Goal: Task Accomplishment & Management: Complete application form

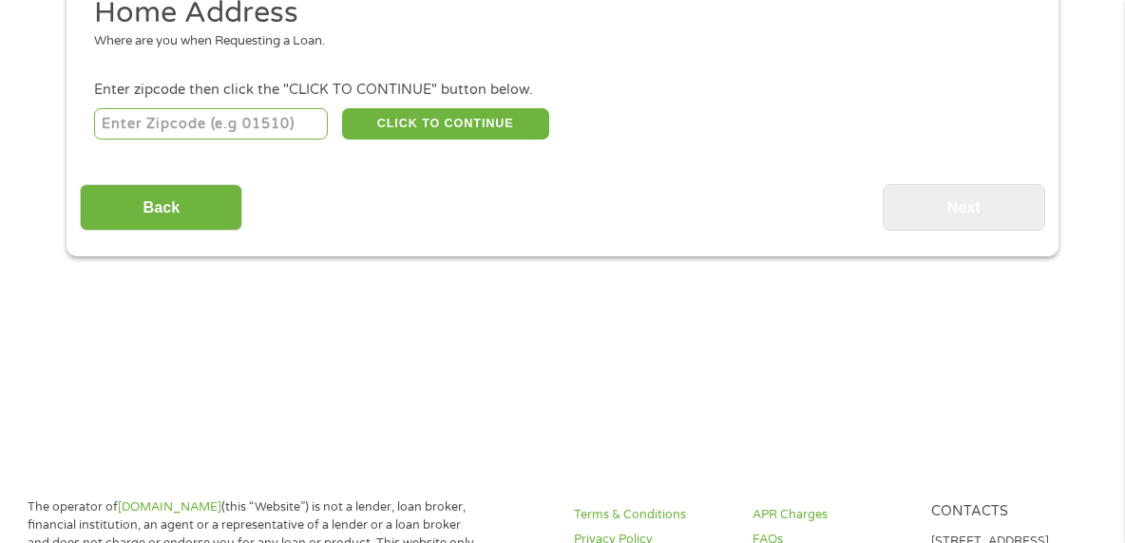
scroll to position [285, 0]
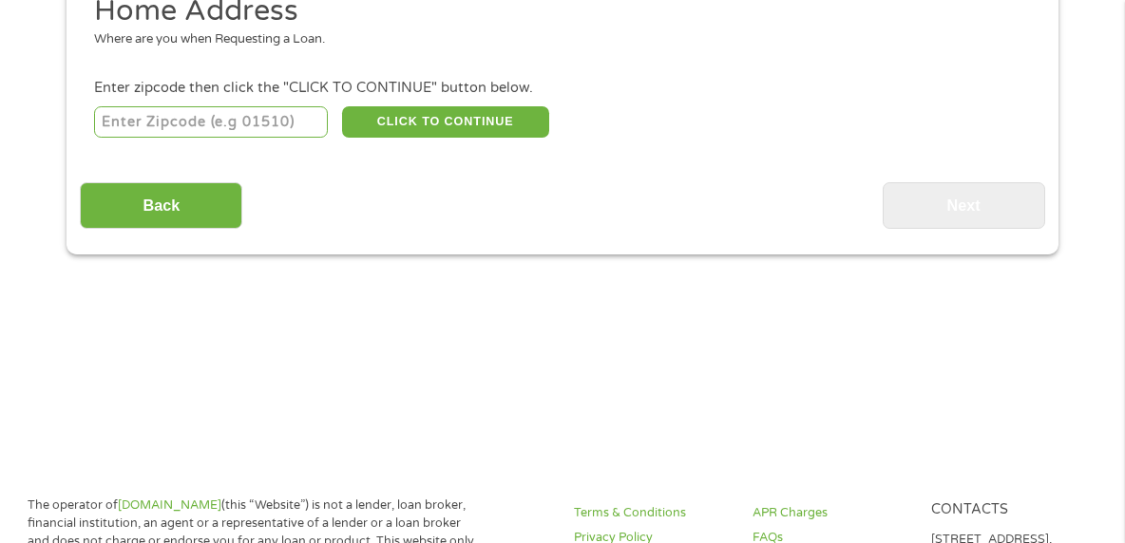
click at [168, 134] on div "CLICK TO CONTINUE Please recheck your Zipcode, it seems to be Incorrect" at bounding box center [562, 122] width 937 height 39
click at [168, 130] on input "number" at bounding box center [211, 122] width 235 height 32
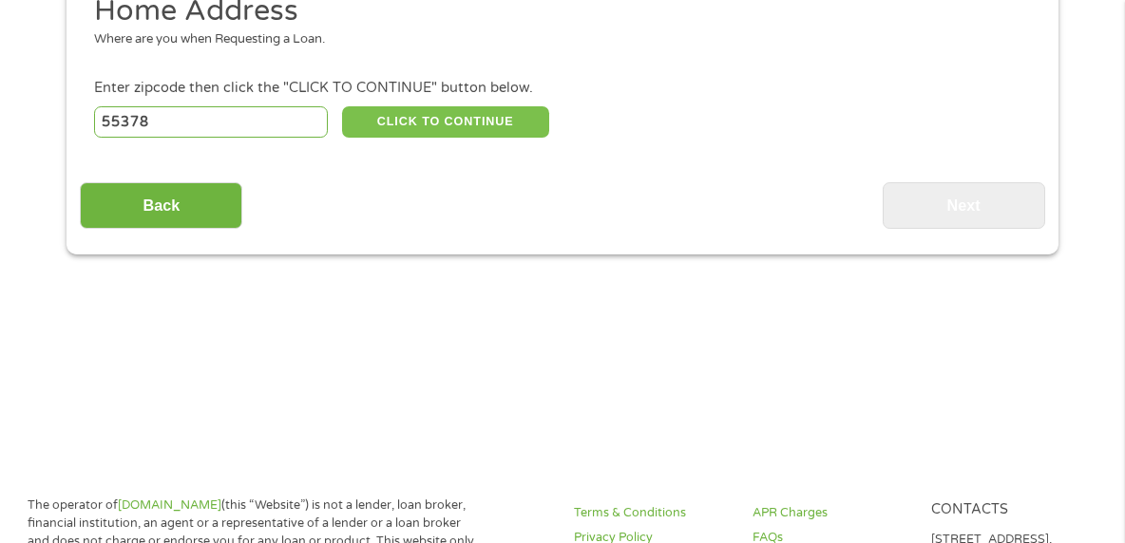
type input "55378"
click at [409, 123] on button "CLICK TO CONTINUE" at bounding box center [445, 122] width 207 height 32
type input "55378"
type input "Savage"
select select "[US_STATE]"
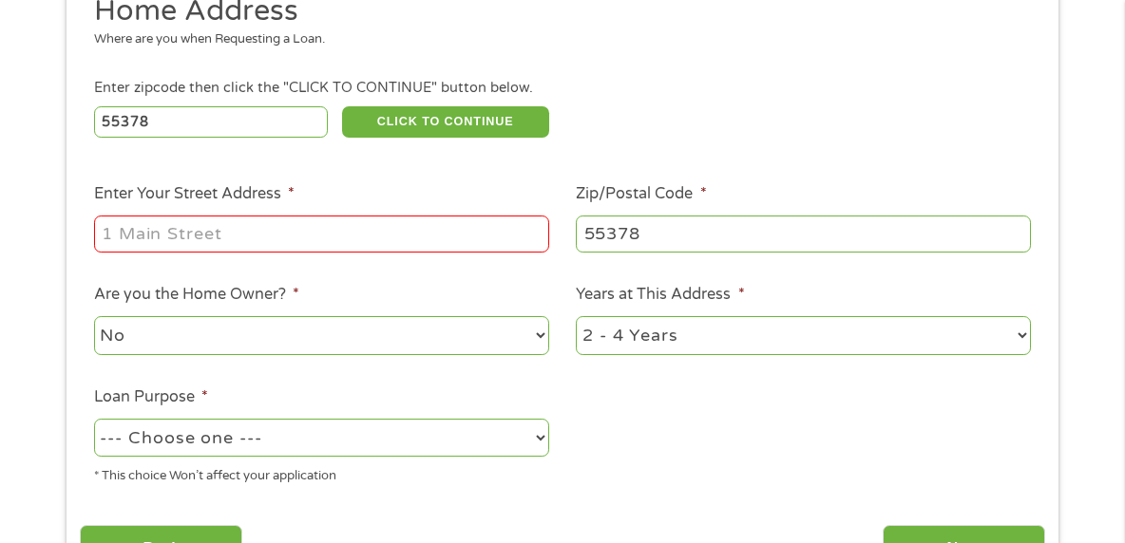
click at [376, 234] on input "Enter Your Street Address *" at bounding box center [321, 234] width 455 height 36
type input "[STREET_ADDRESS]"
click at [403, 433] on select "--- Choose one --- Pay Bills Debt Consolidation Home Improvement Major Purchase…" at bounding box center [321, 438] width 455 height 39
select select "paybills"
click at [94, 419] on select "--- Choose one --- Pay Bills Debt Consolidation Home Improvement Major Purchase…" at bounding box center [321, 438] width 455 height 39
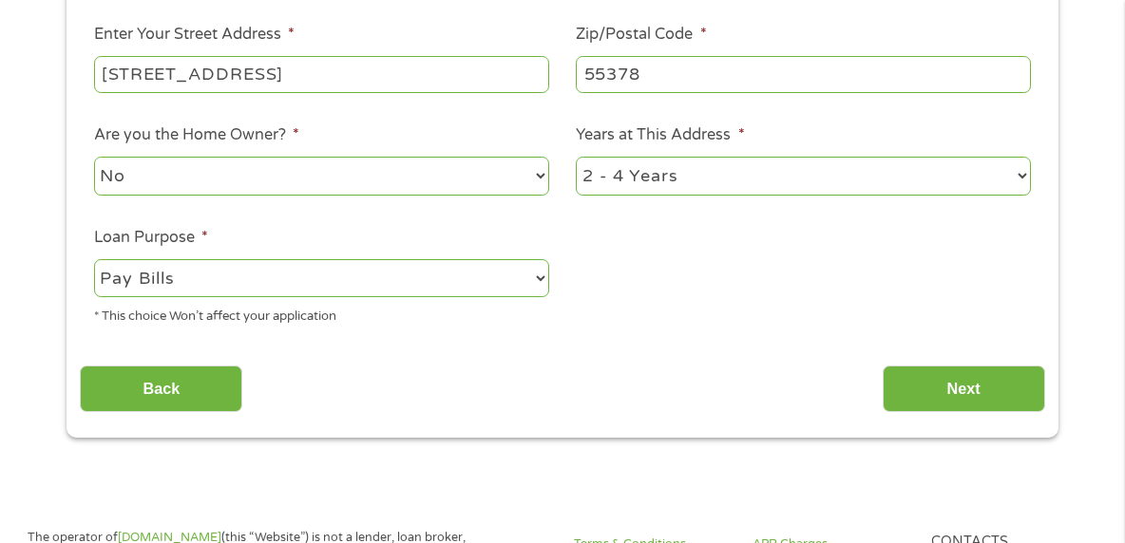
scroll to position [475, 0]
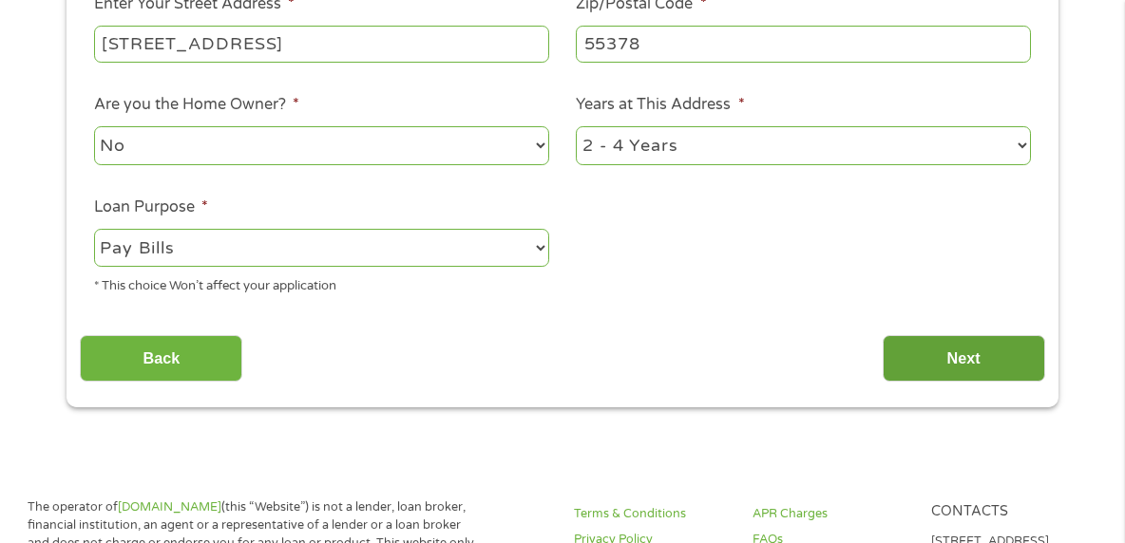
click at [973, 366] on input "Next" at bounding box center [964, 358] width 162 height 47
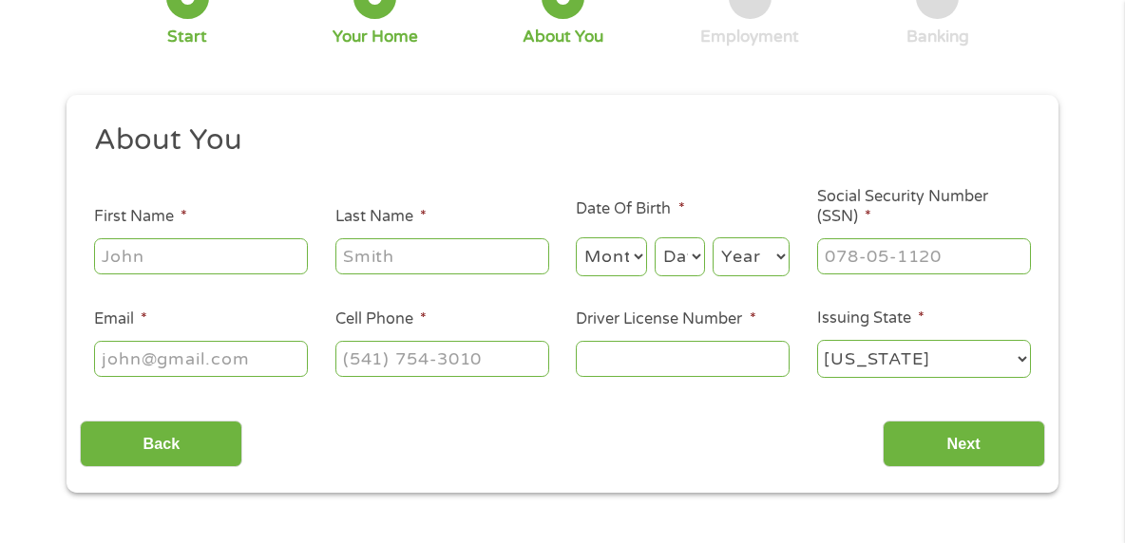
scroll to position [190, 0]
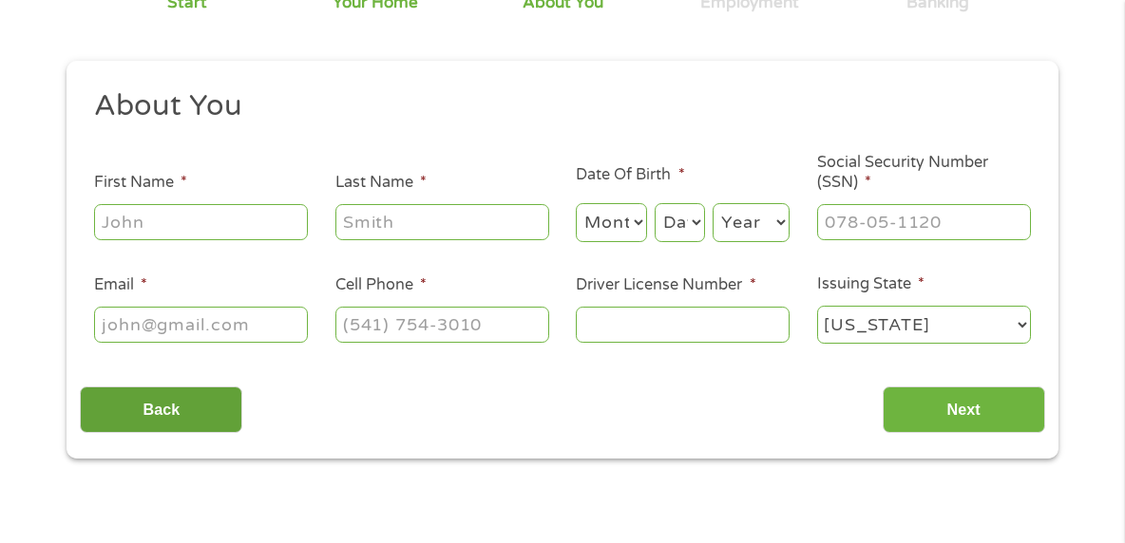
click at [225, 421] on input "Back" at bounding box center [161, 410] width 162 height 47
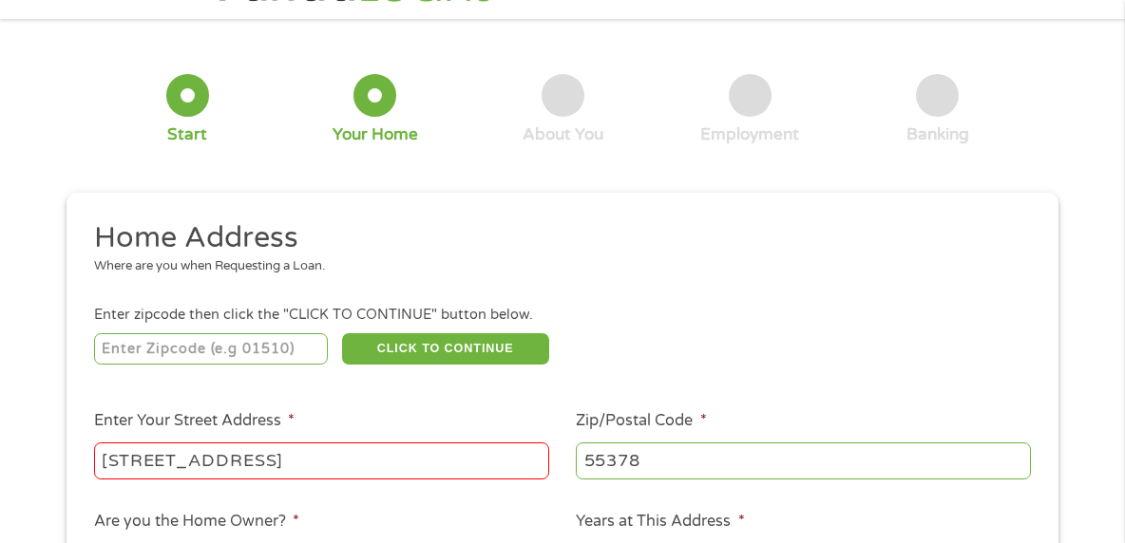
scroll to position [285, 0]
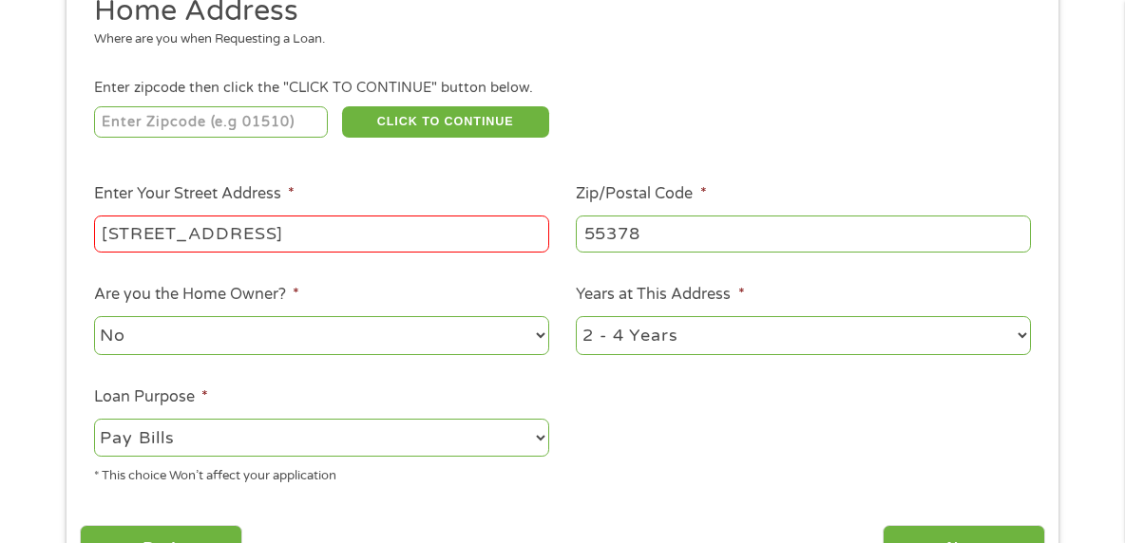
click at [729, 335] on select "1 Year or less 1 - 2 Years 2 - 4 Years Over 4 Years" at bounding box center [803, 335] width 455 height 39
select select "60months"
click at [576, 316] on select "1 Year or less 1 - 2 Years 2 - 4 Years Over 4 Years" at bounding box center [803, 335] width 455 height 39
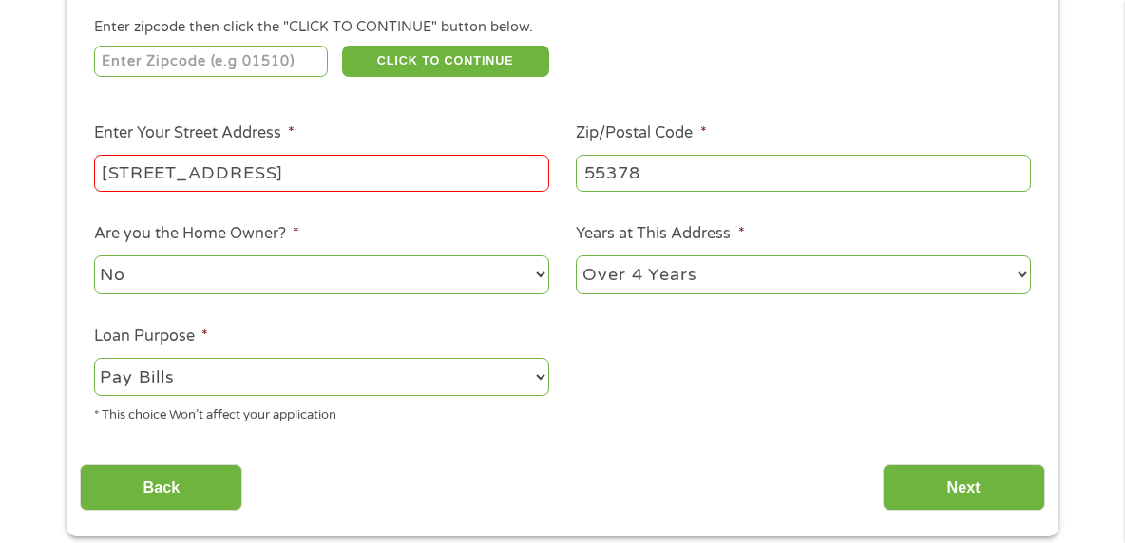
scroll to position [380, 0]
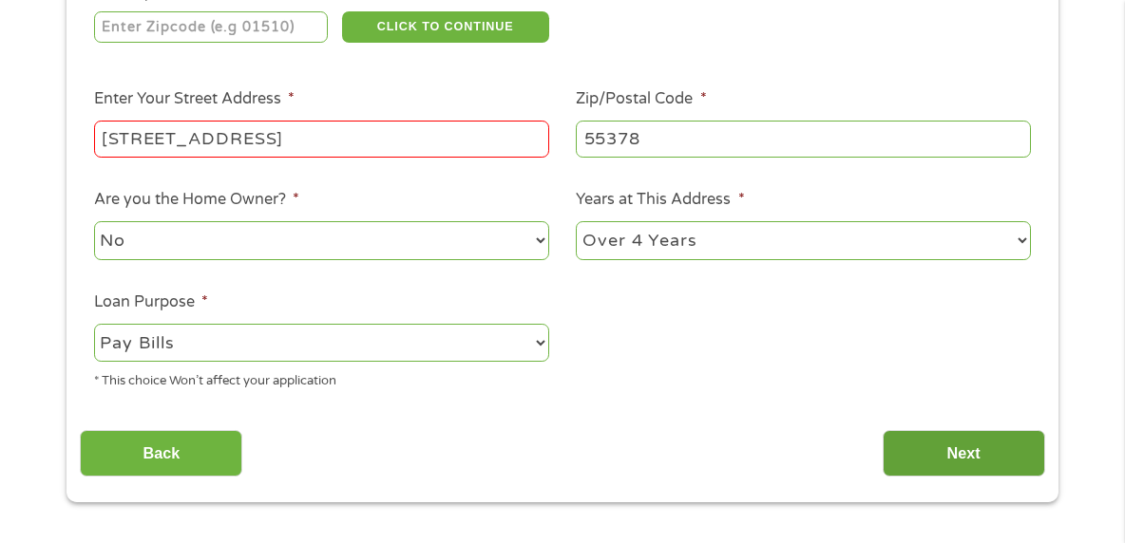
click at [941, 447] on input "Next" at bounding box center [964, 453] width 162 height 47
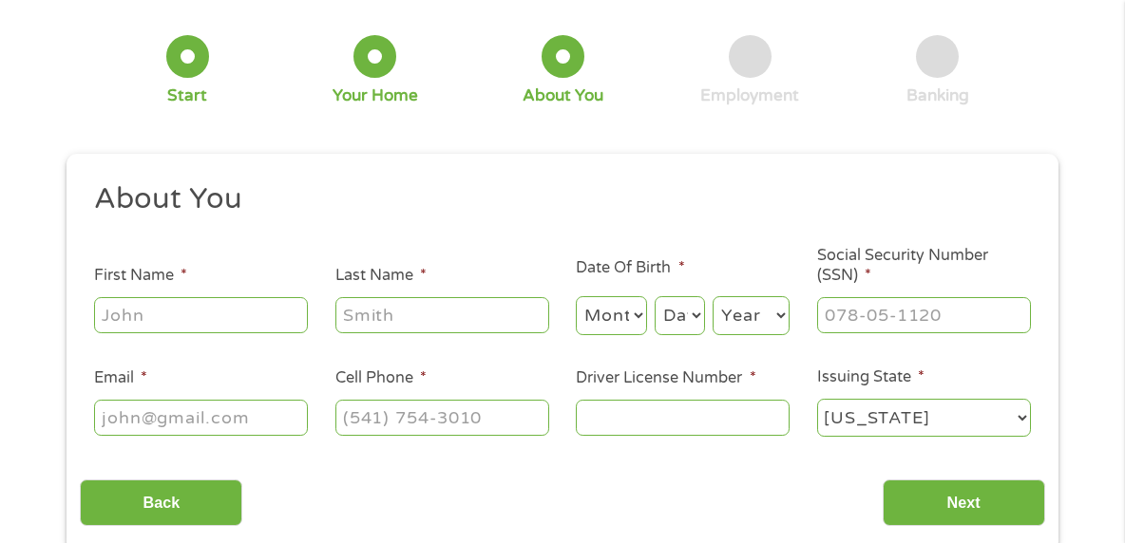
scroll to position [0, 0]
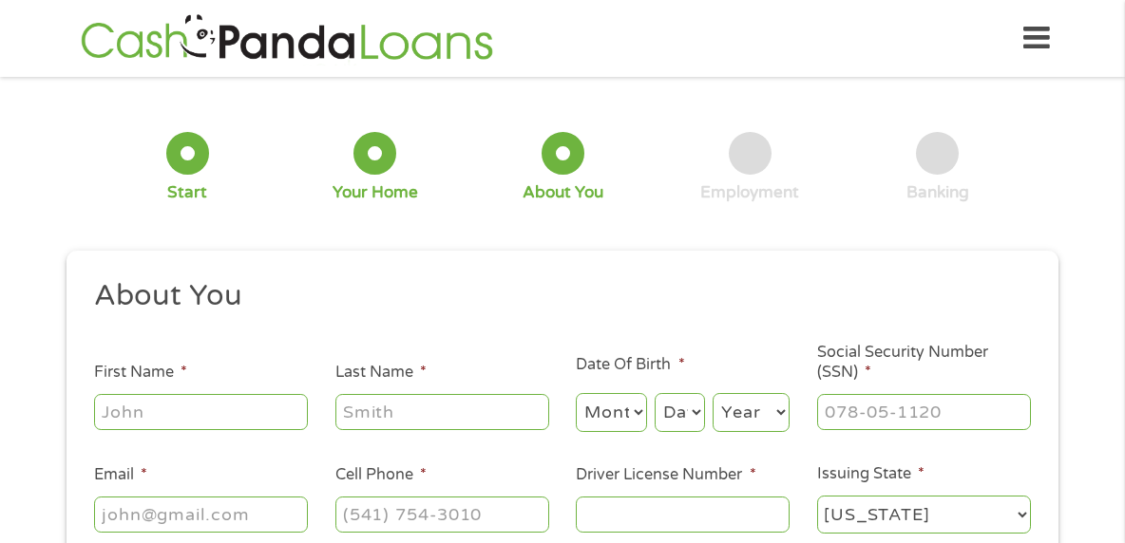
drag, startPoint x: 220, startPoint y: 398, endPoint x: 229, endPoint y: 384, distance: 16.6
click at [221, 397] on input "First Name *" at bounding box center [201, 412] width 214 height 36
type input "E mmy"
type input "[PERSON_NAME]"
click at [116, 419] on input "E mmy" at bounding box center [201, 412] width 214 height 36
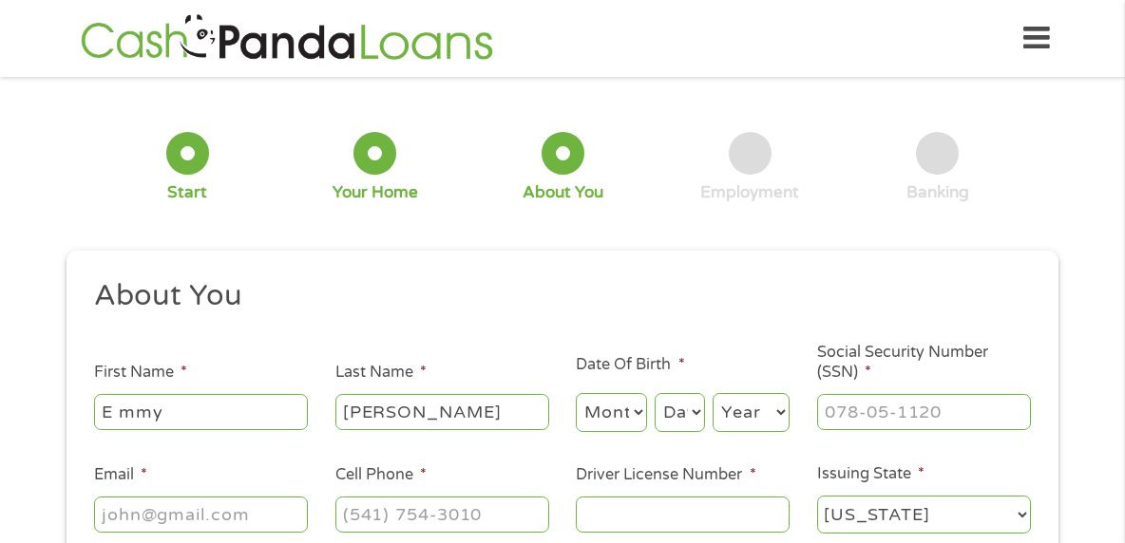
click at [121, 415] on input "E mmy" at bounding box center [201, 412] width 214 height 36
type input "Emmy"
click at [612, 404] on select "Month 1 2 3 4 5 6 7 8 9 10 11 12" at bounding box center [611, 412] width 71 height 39
select select "10"
click at [576, 393] on select "Month 1 2 3 4 5 6 7 8 9 10 11 12" at bounding box center [611, 412] width 71 height 39
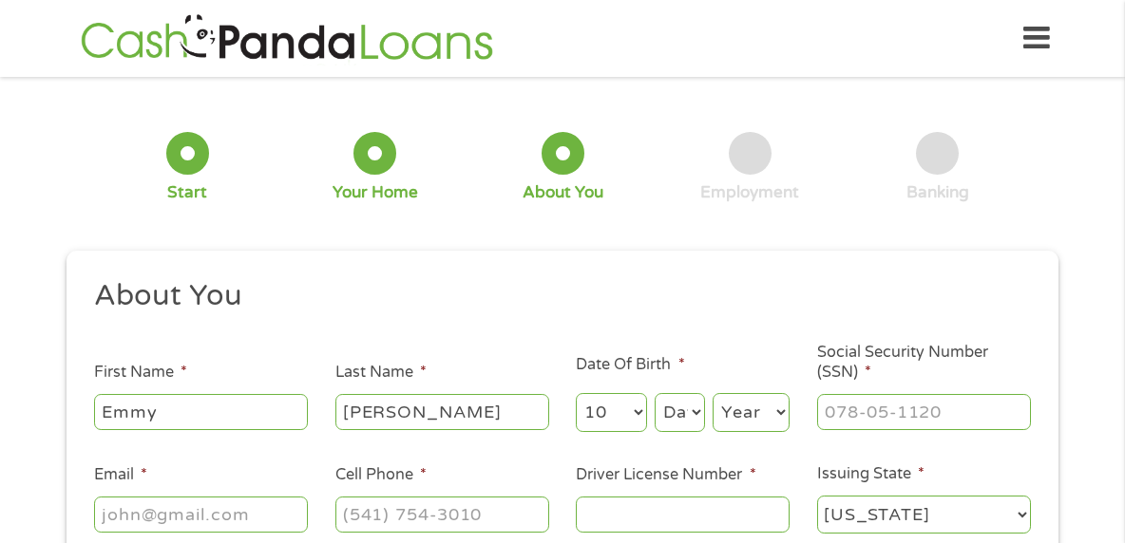
click at [681, 401] on select "Day 1 2 3 4 5 6 7 8 9 10 11 12 13 14 15 16 17 18 19 20 21 22 23 24 25 26 27 28 …" at bounding box center [680, 412] width 50 height 39
click at [677, 399] on select "Day 1 2 3 4 5 6 7 8 9 10 11 12 13 14 15 16 17 18 19 20 21 22 23 24 25 26 27 28 …" at bounding box center [680, 412] width 50 height 39
click at [685, 414] on select "Day 1 2 3 4 5 6 7 8 9 10 11 12 13 14 15 16 17 18 19 20 21 22 23 24 25 26 27 28 …" at bounding box center [680, 412] width 50 height 39
select select "31"
click at [655, 393] on select "Day 1 2 3 4 5 6 7 8 9 10 11 12 13 14 15 16 17 18 19 20 21 22 23 24 25 26 27 28 …" at bounding box center [680, 412] width 50 height 39
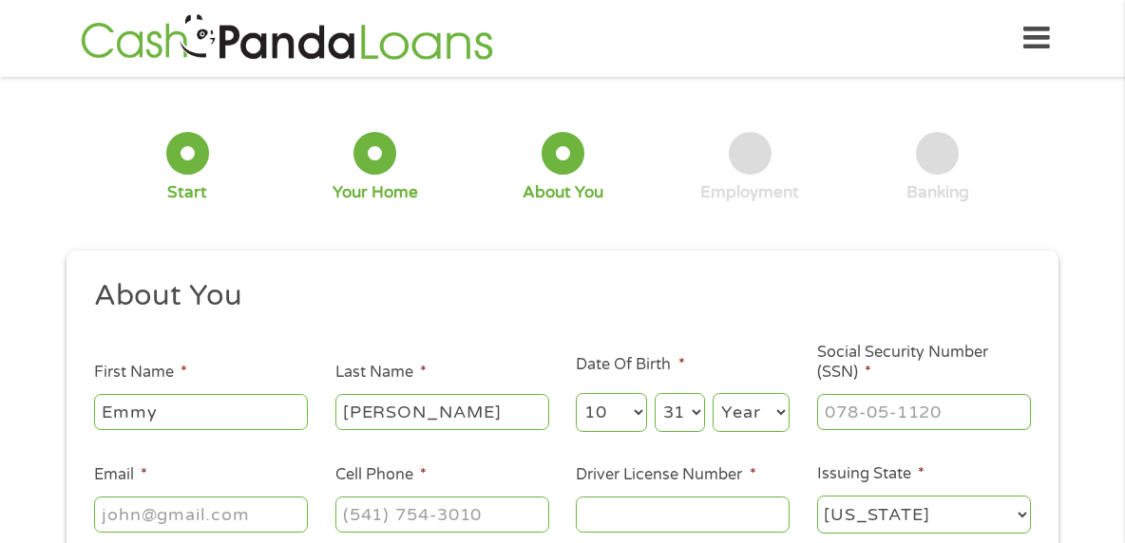
click at [758, 417] on select "Year [DATE] 2006 2005 2004 2003 2002 2001 2000 1999 1998 1997 1996 1995 1994 19…" at bounding box center [751, 412] width 77 height 39
select select "1980"
click at [713, 393] on select "Year [DATE] 2006 2005 2004 2003 2002 2001 2000 1999 1998 1997 1996 1995 1994 19…" at bounding box center [751, 412] width 77 height 39
click at [865, 403] on input "___-__-____" at bounding box center [924, 412] width 214 height 36
type input "473-11-2842"
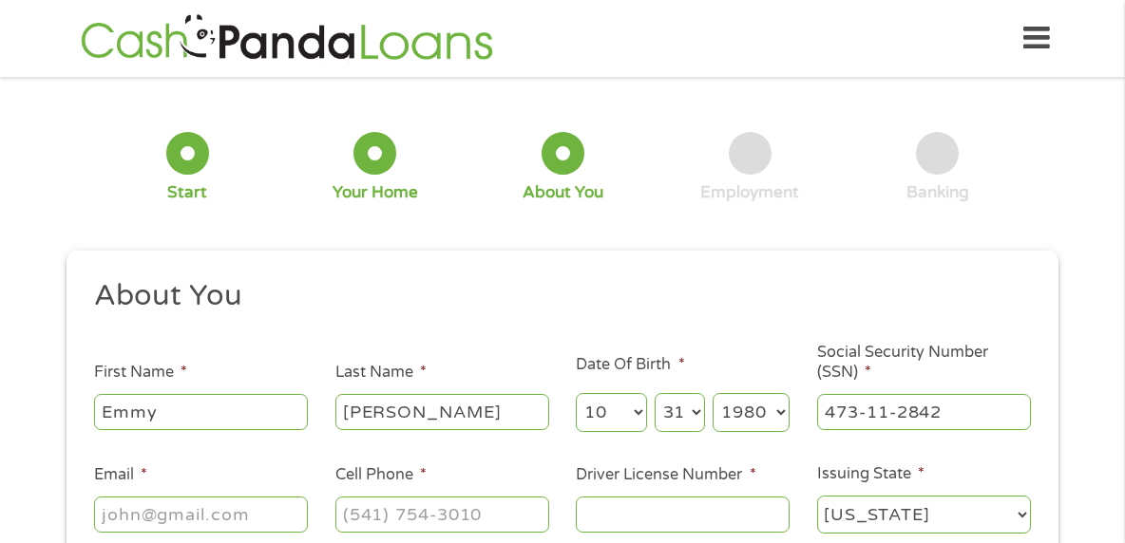
click at [198, 514] on input "Email *" at bounding box center [201, 515] width 214 height 36
type input "[EMAIL_ADDRESS][DOMAIN_NAME]"
type input "[PHONE_NUMBER]"
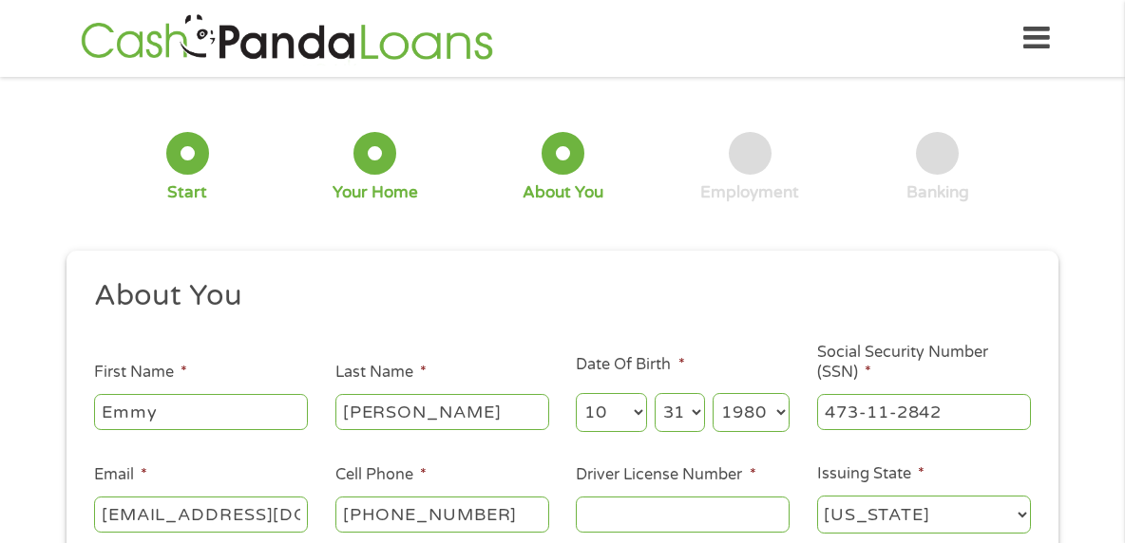
click at [615, 524] on input "Driver License Number *" at bounding box center [683, 515] width 214 height 36
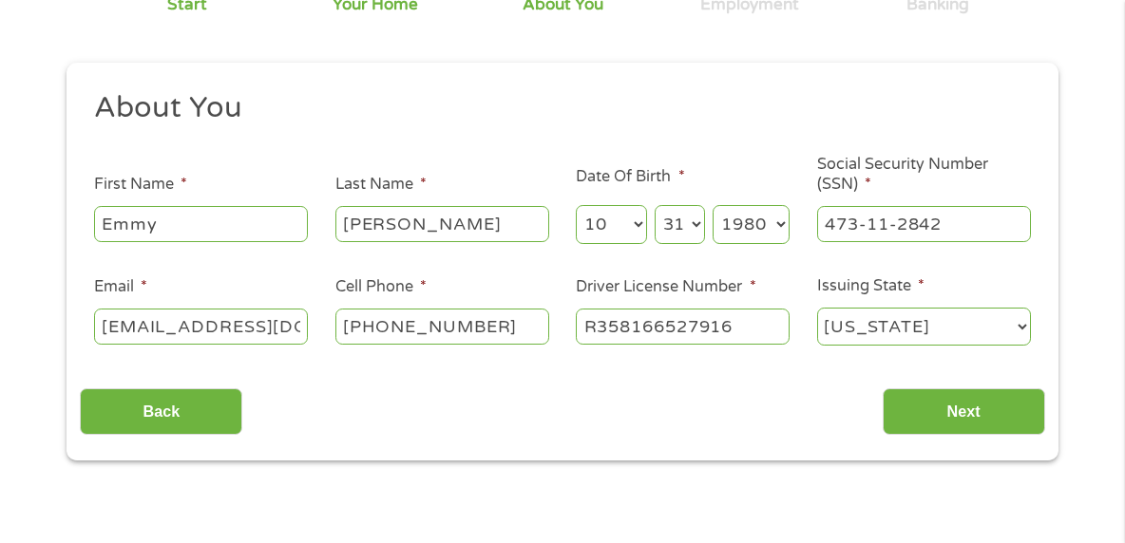
scroll to position [190, 0]
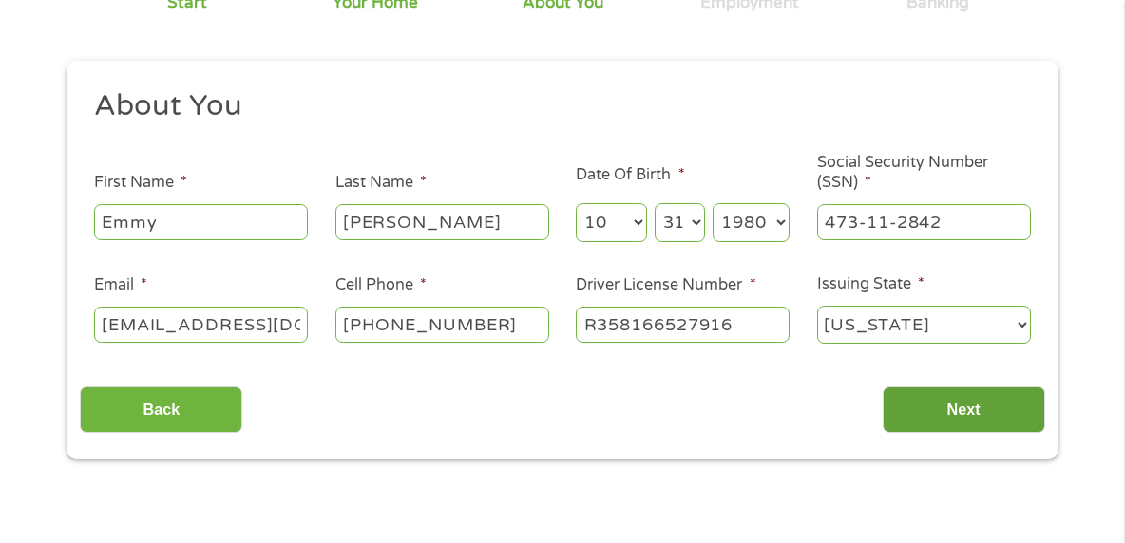
type input "R358166527916"
click at [1005, 405] on input "Next" at bounding box center [964, 410] width 162 height 47
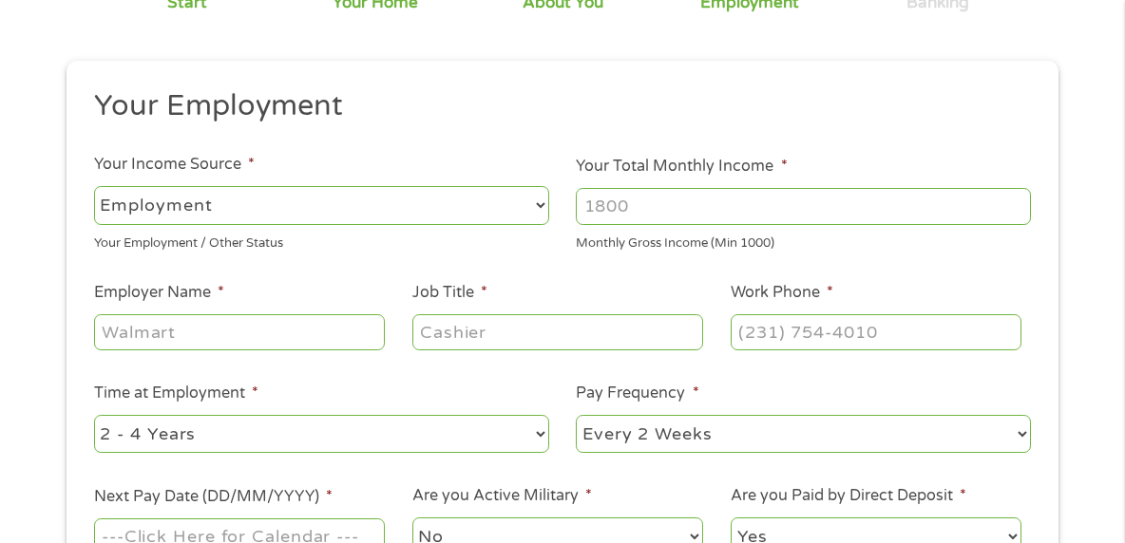
scroll to position [0, 0]
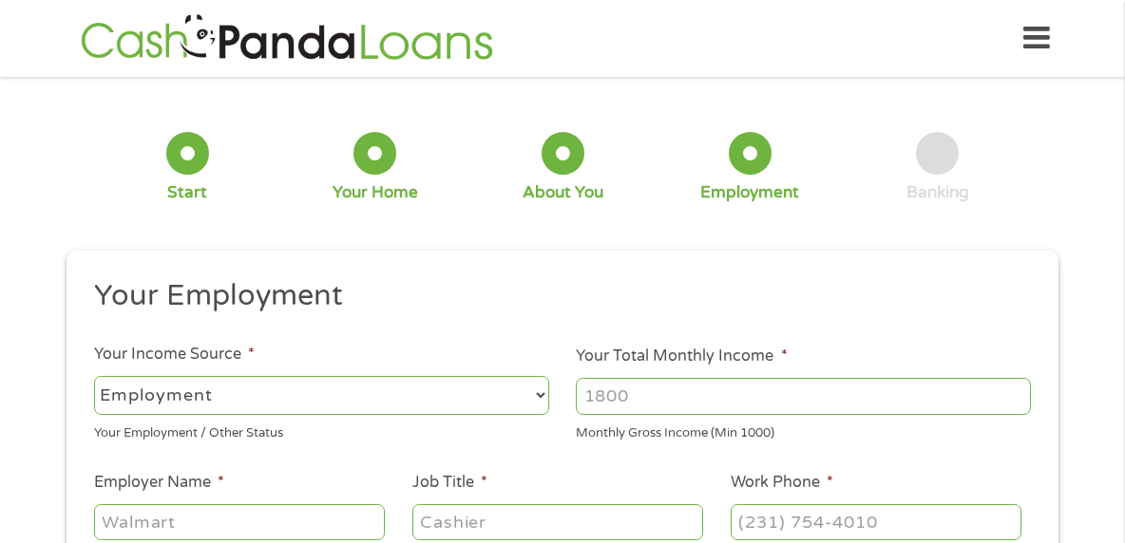
click at [813, 399] on input "Your Total Monthly Income *" at bounding box center [803, 396] width 455 height 36
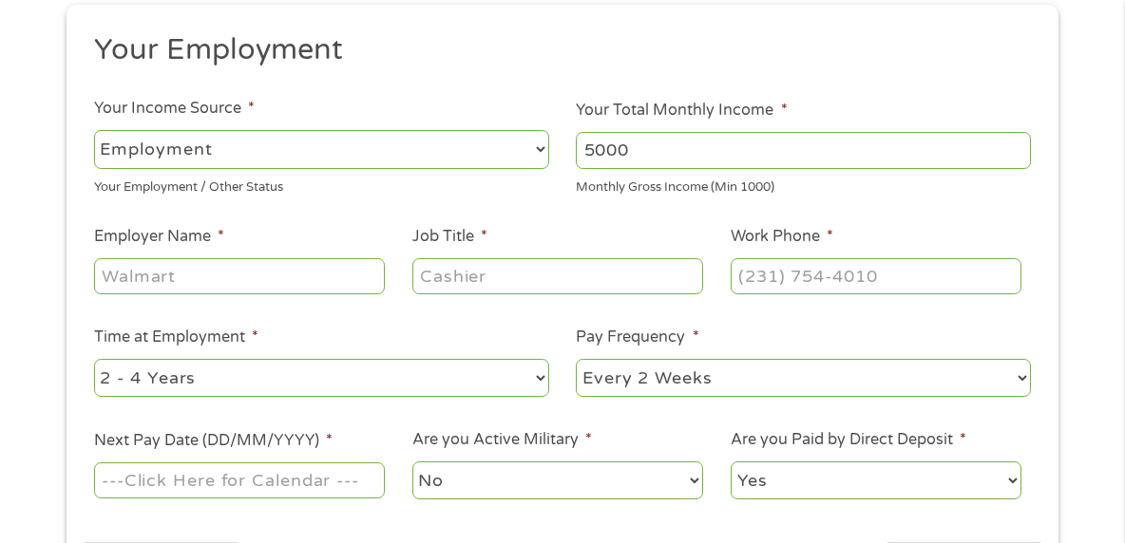
scroll to position [285, 0]
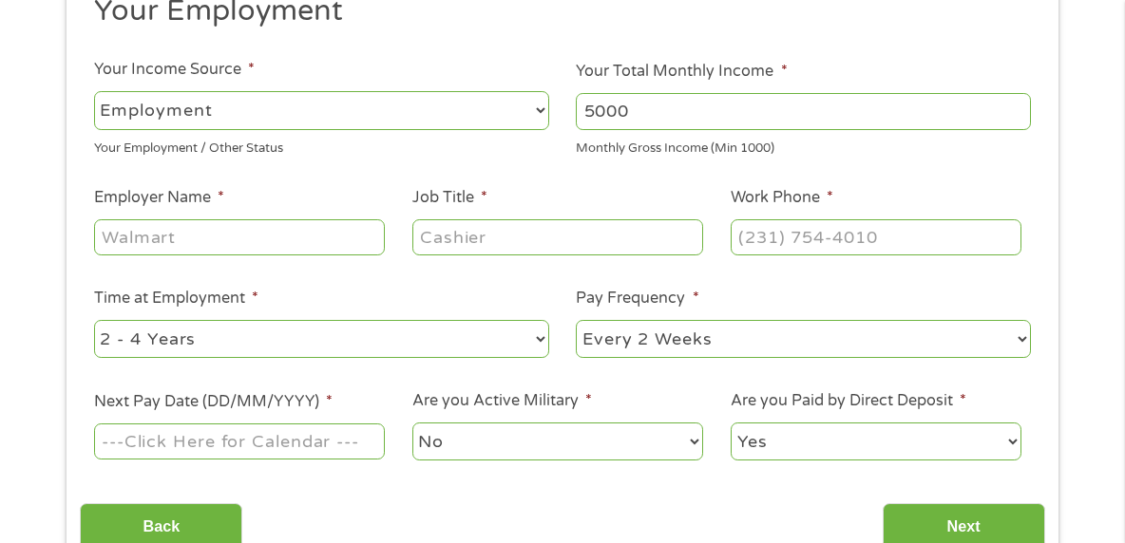
type input "5000"
click at [221, 242] on input "Employer Name *" at bounding box center [239, 237] width 291 height 36
type input "UMP Physicians"
type input "Healthcare Administration"
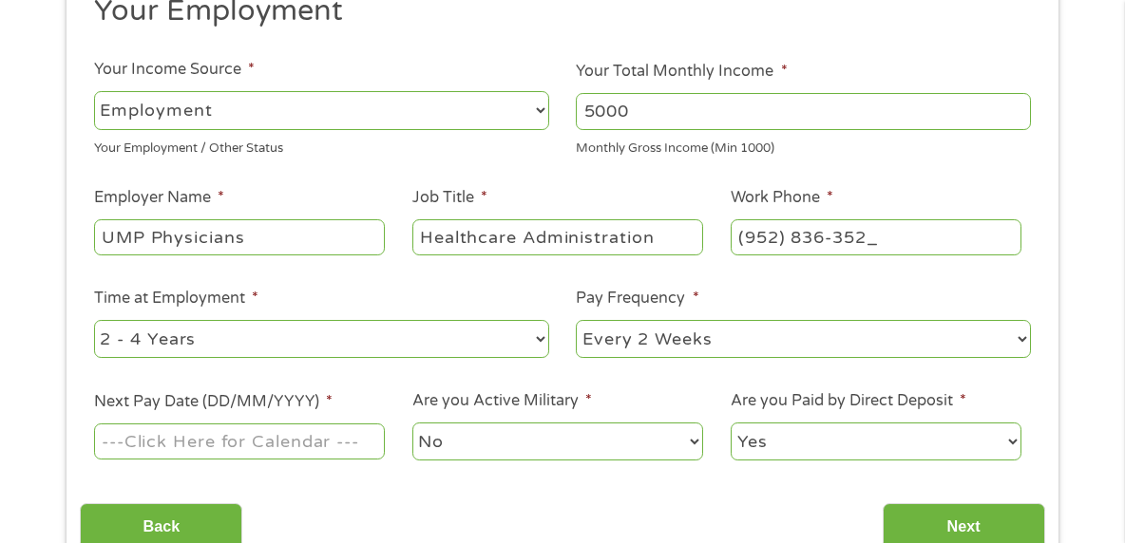
type input "[PHONE_NUMBER]"
click at [235, 342] on select "--- Choose one --- 1 Year or less 1 - 2 Years 2 - 4 Years Over 4 Years" at bounding box center [321, 339] width 455 height 39
select select "60months"
click at [94, 320] on select "--- Choose one --- 1 Year or less 1 - 2 Years 2 - 4 Years Over 4 Years" at bounding box center [321, 339] width 455 height 39
click at [199, 440] on input "Next Pay Date (DD/MM/YYYY) *" at bounding box center [239, 442] width 291 height 36
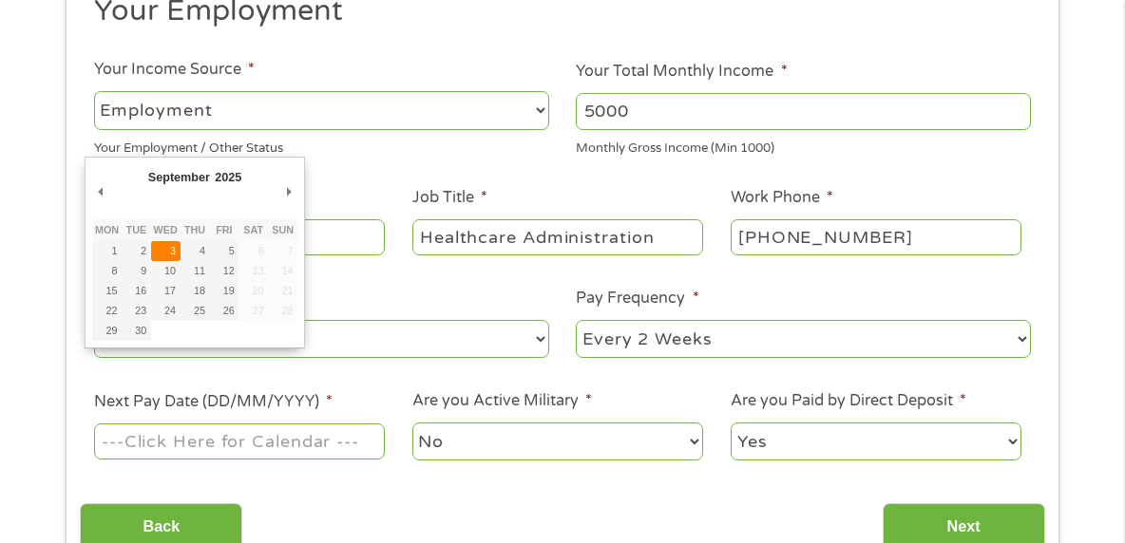
type input "[DATE]"
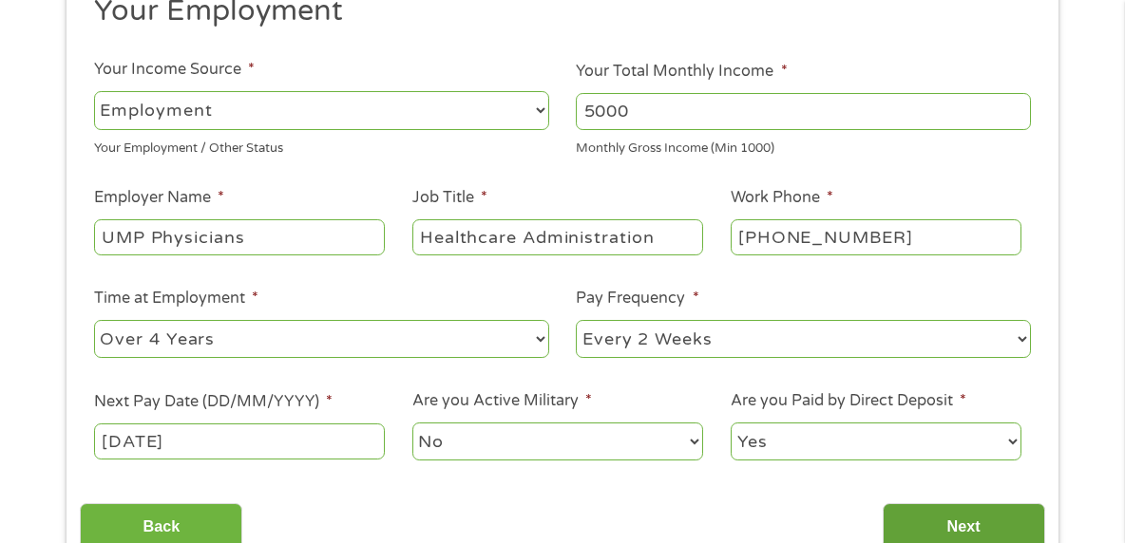
click at [946, 526] on input "Next" at bounding box center [964, 527] width 162 height 47
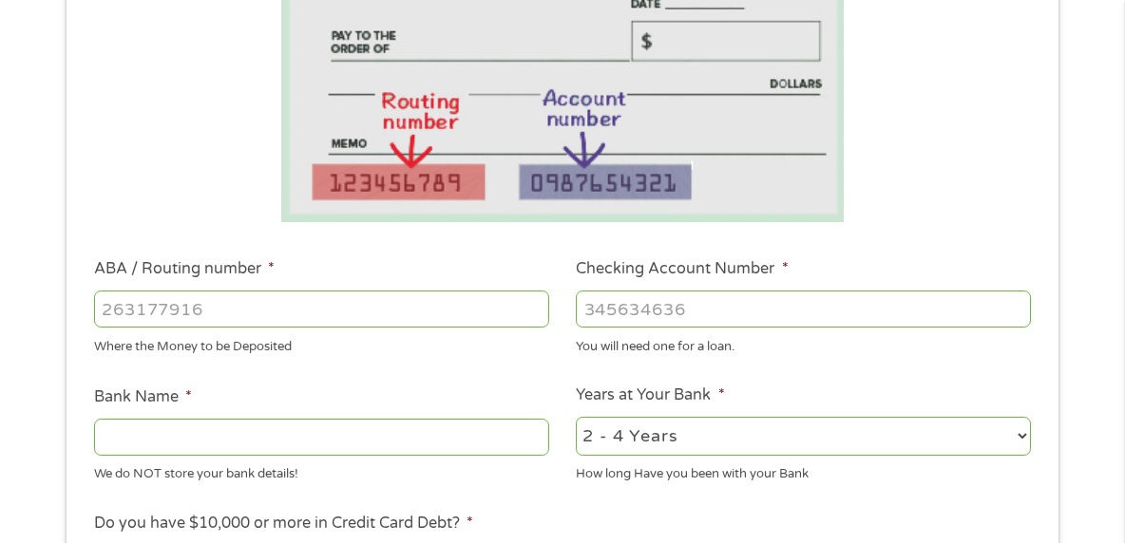
scroll to position [475, 0]
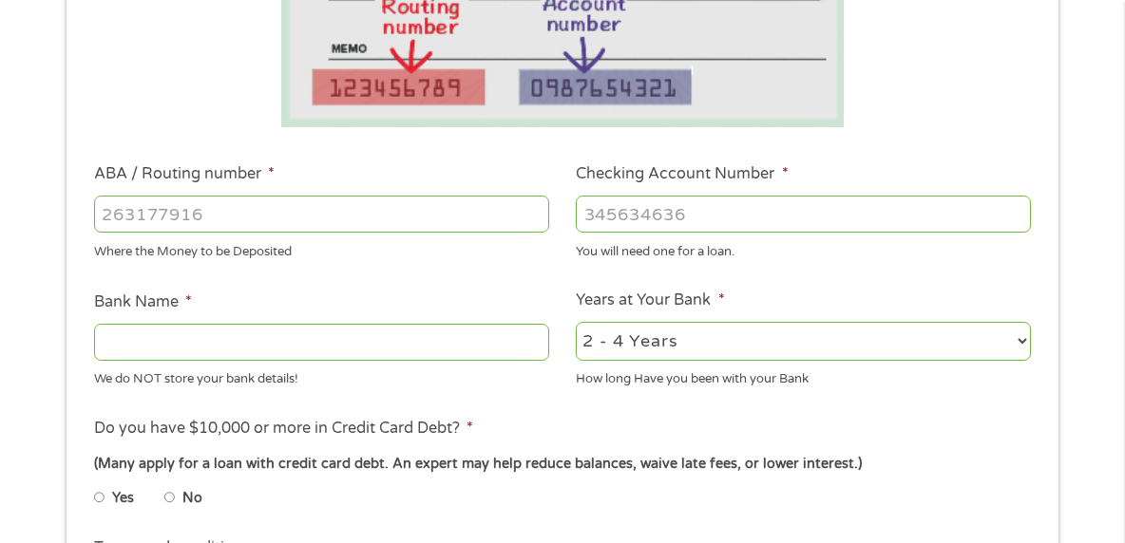
click at [325, 214] on input "ABA / Routing number *" at bounding box center [321, 214] width 455 height 36
type input "075900575"
type input "ASSOCIATED BANK GREEN BAY"
type input "075900575"
click at [638, 222] on input "Checking Account Number *" at bounding box center [803, 214] width 455 height 36
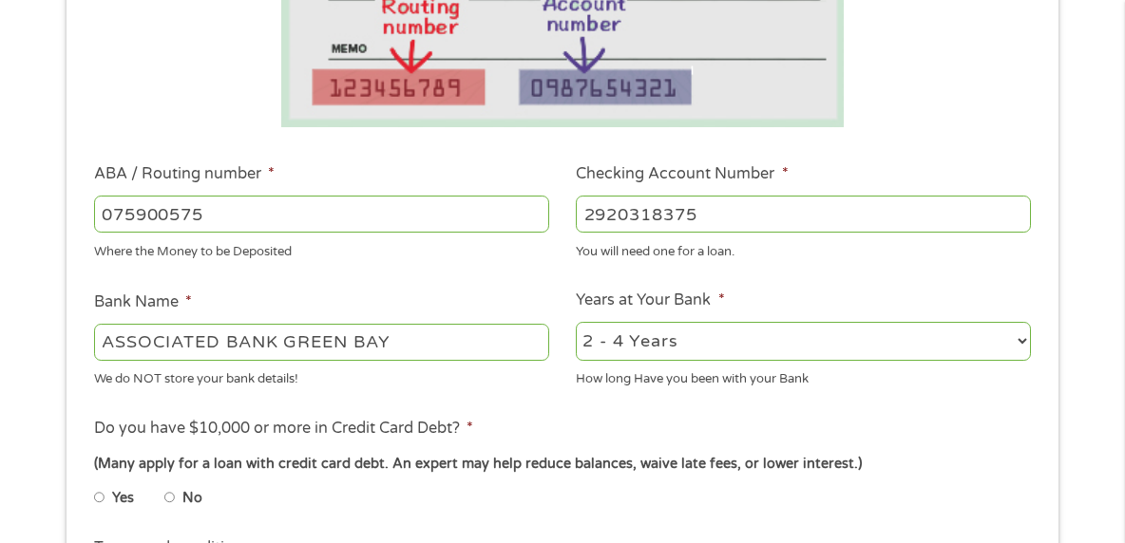
type input "2920318375"
click at [797, 341] on select "2 - 4 Years 6 - 12 Months 1 - 2 Years Over 4 Years" at bounding box center [803, 341] width 455 height 39
click at [793, 342] on select "2 - 4 Years 6 - 12 Months 1 - 2 Years Over 4 Years" at bounding box center [803, 341] width 455 height 39
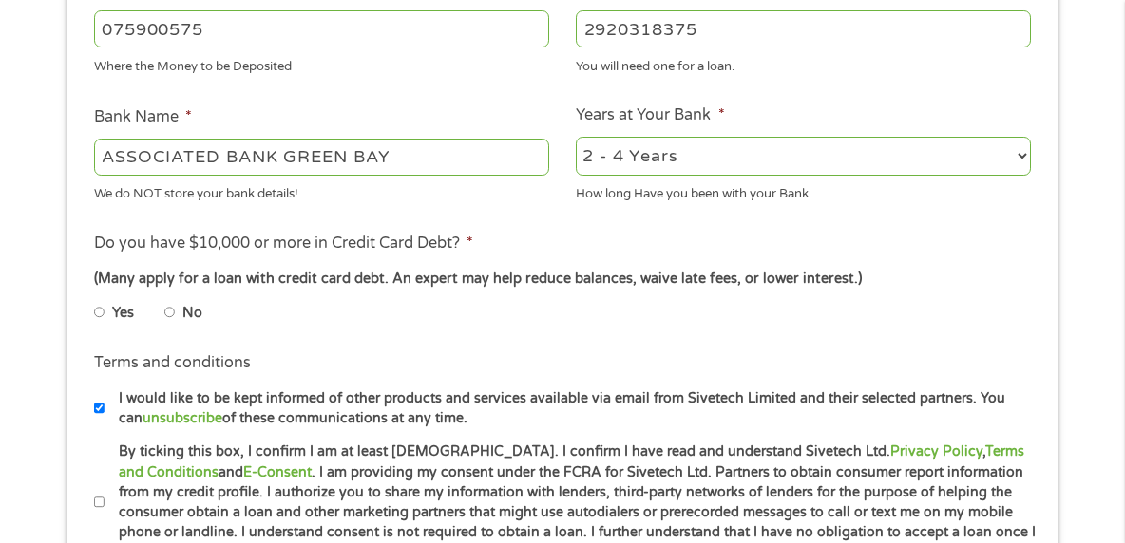
scroll to position [665, 0]
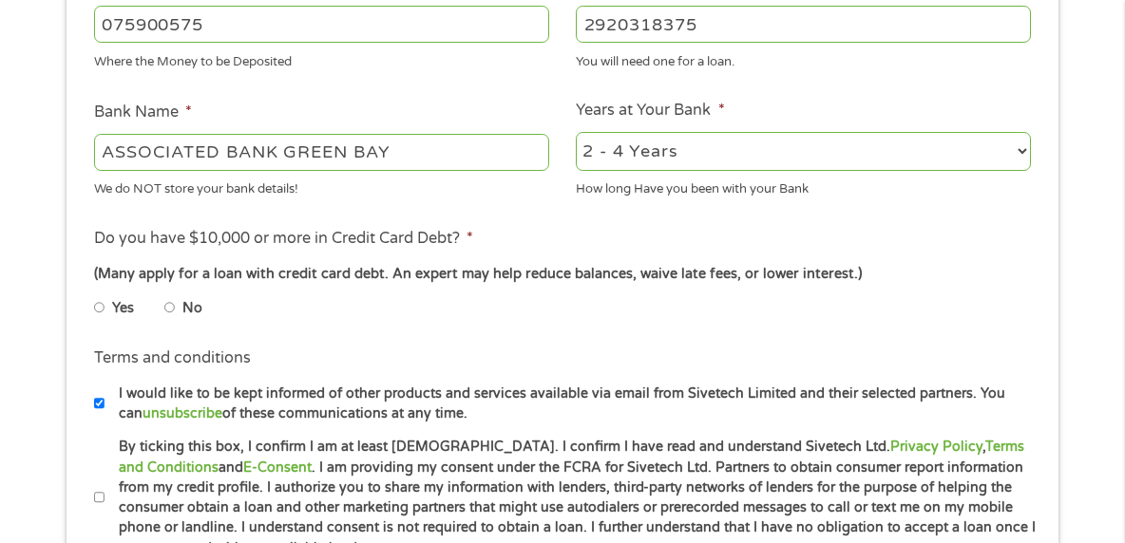
click at [171, 300] on input "No" at bounding box center [169, 308] width 11 height 30
radio input "true"
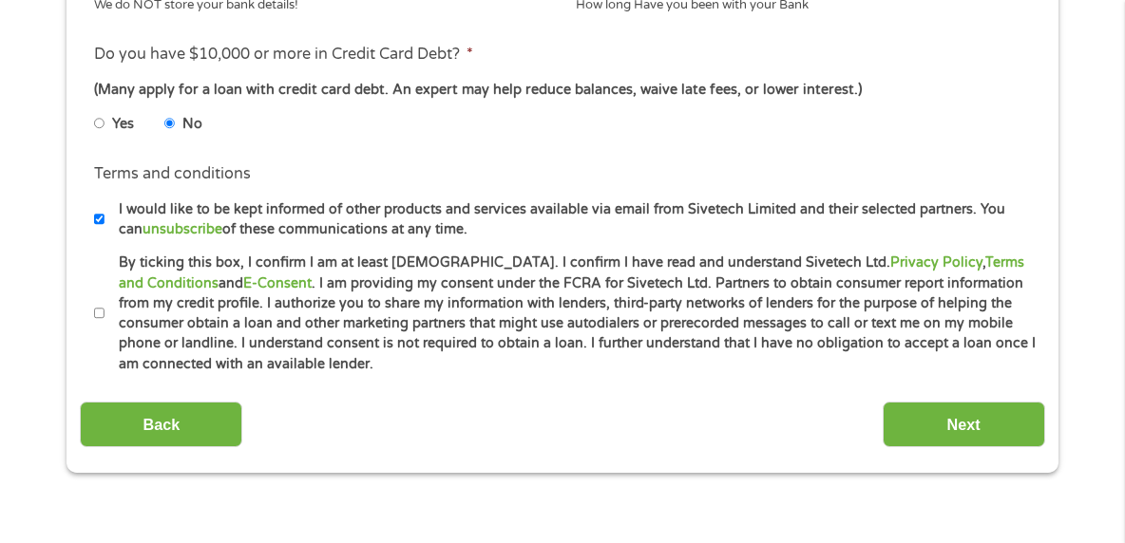
scroll to position [855, 0]
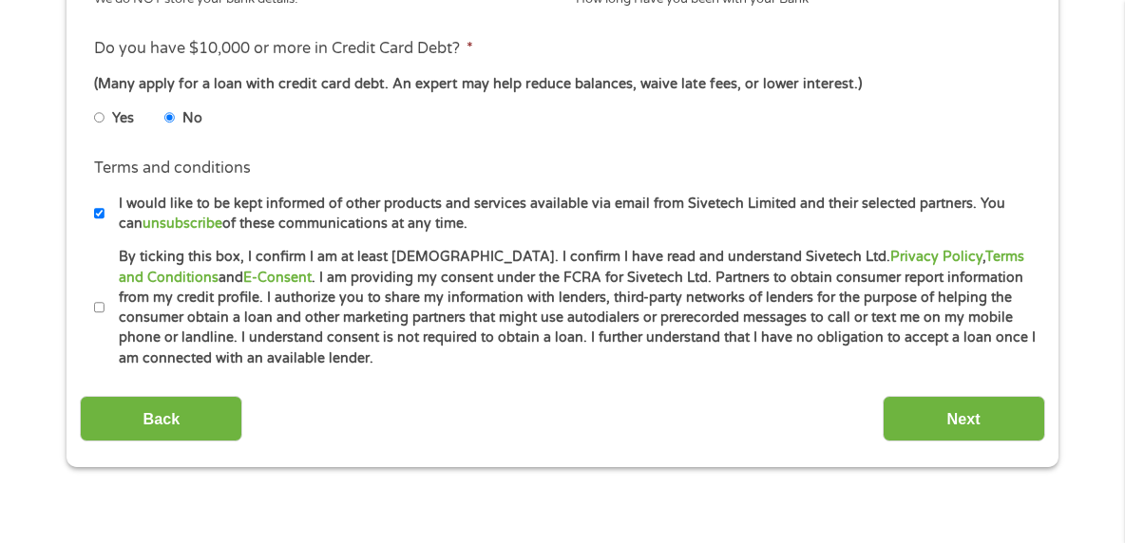
drag, startPoint x: 96, startPoint y: 311, endPoint x: 169, endPoint y: 338, distance: 78.2
click at [96, 310] on input "By ticking this box, I confirm I am at least [DEMOGRAPHIC_DATA]. I confirm I ha…" at bounding box center [99, 308] width 11 height 30
checkbox input "true"
click at [919, 420] on input "Next" at bounding box center [964, 419] width 162 height 47
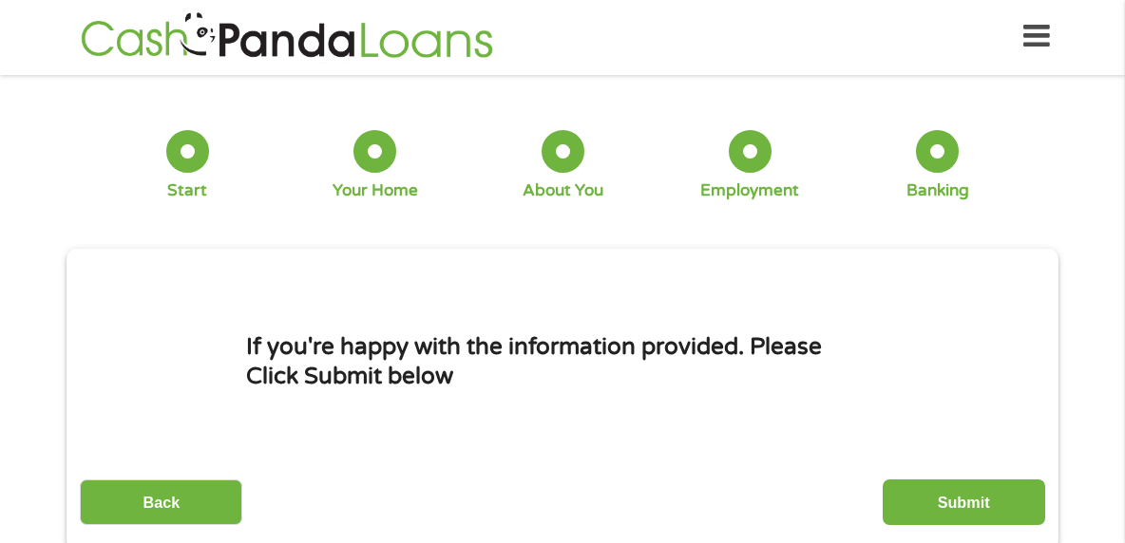
scroll to position [0, 0]
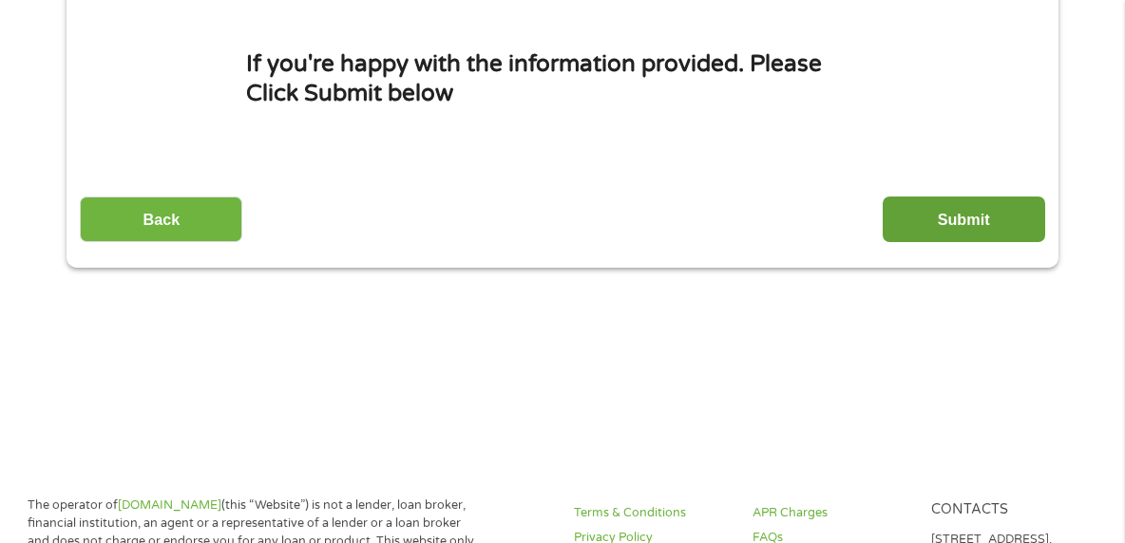
click at [969, 220] on input "Submit" at bounding box center [964, 220] width 162 height 47
